Goal: Transaction & Acquisition: Subscribe to service/newsletter

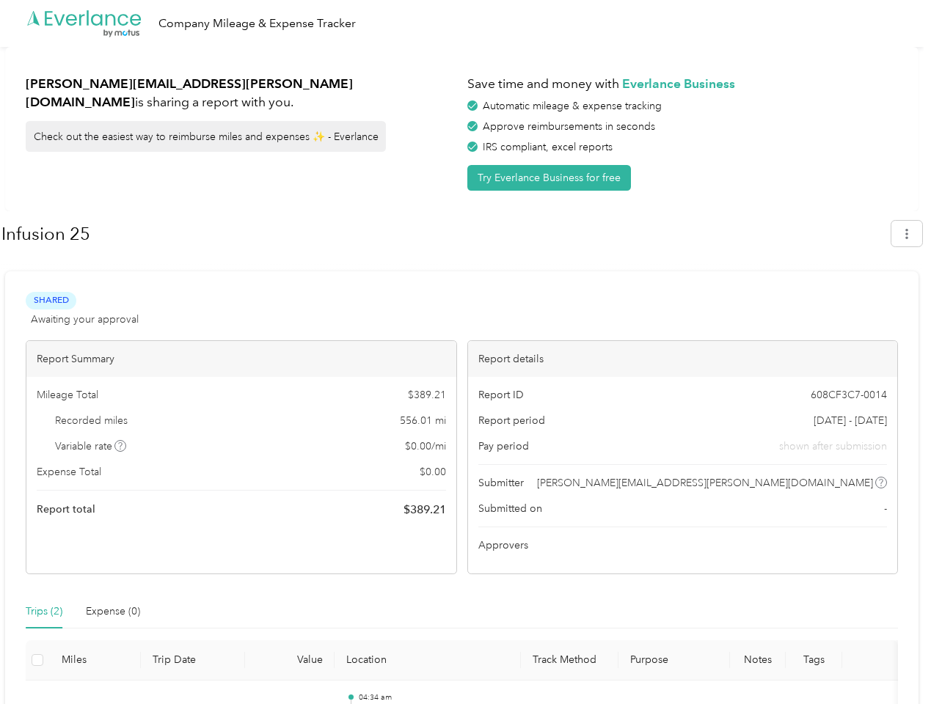
click at [468, 352] on div "Report details" at bounding box center [683, 359] width 430 height 36
click at [465, 23] on div ".cls-1 { fill: #00adee; } .cls-2 { fill: #fff; } .cls-3 { fill: #707372; } .cls…" at bounding box center [462, 23] width 924 height 47
click at [552, 178] on button "Try Everlance Business for free" at bounding box center [549, 178] width 164 height 26
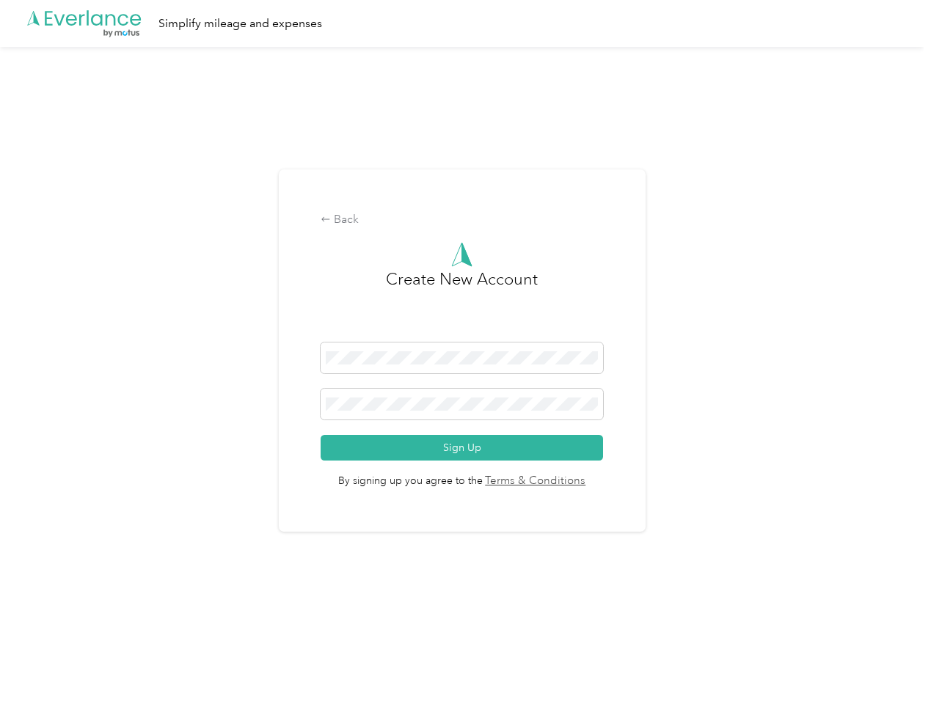
drag, startPoint x: 0, startPoint y: 0, endPoint x: 7, endPoint y: 7, distance: 10.4
click at [914, 233] on div "Back Create New Account Sign Up By signing up you agree to the Terms & Conditio…" at bounding box center [462, 357] width 924 height 620
